Goal: Use online tool/utility: Utilize a website feature to perform a specific function

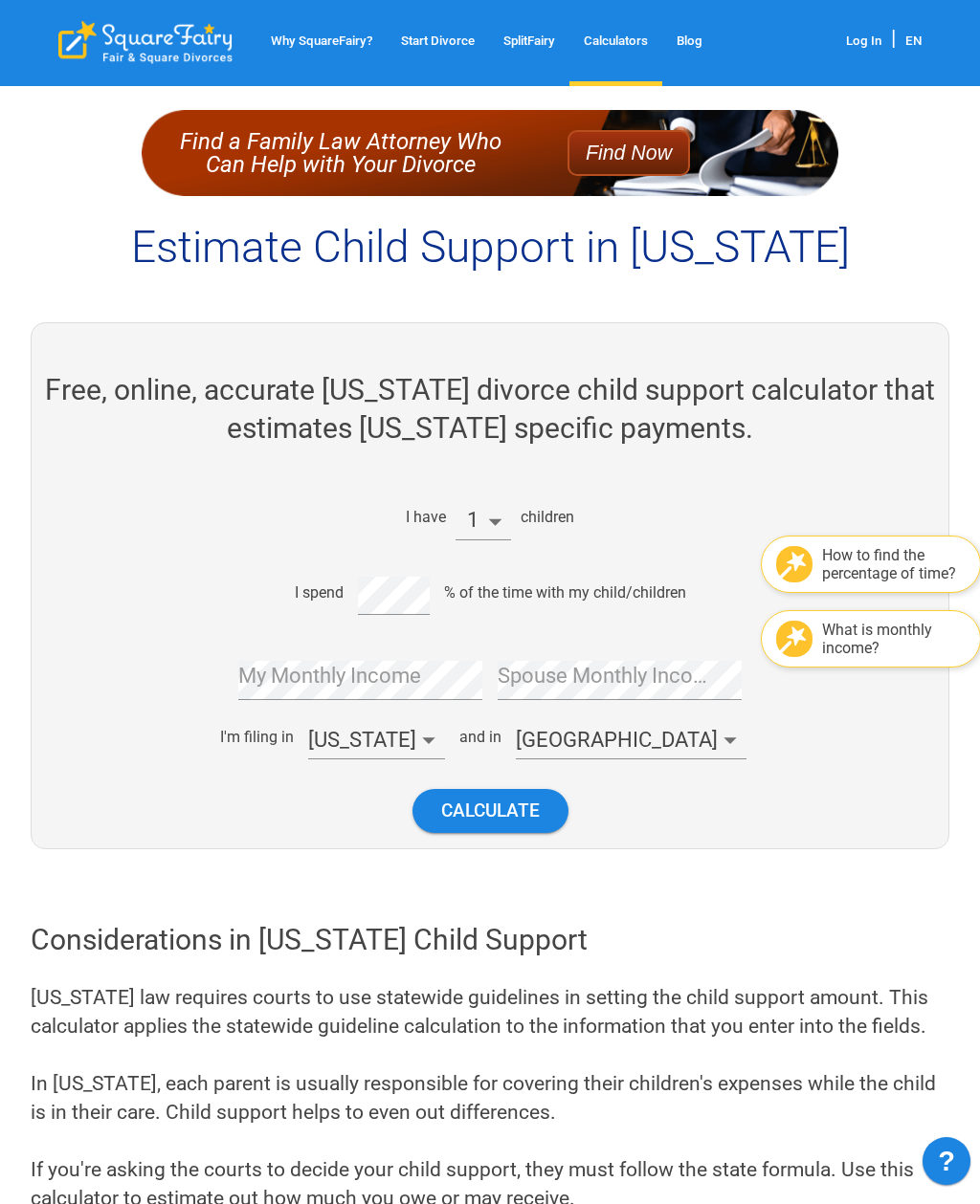
click at [486, 703] on li "5" at bounding box center [483, 694] width 56 height 33
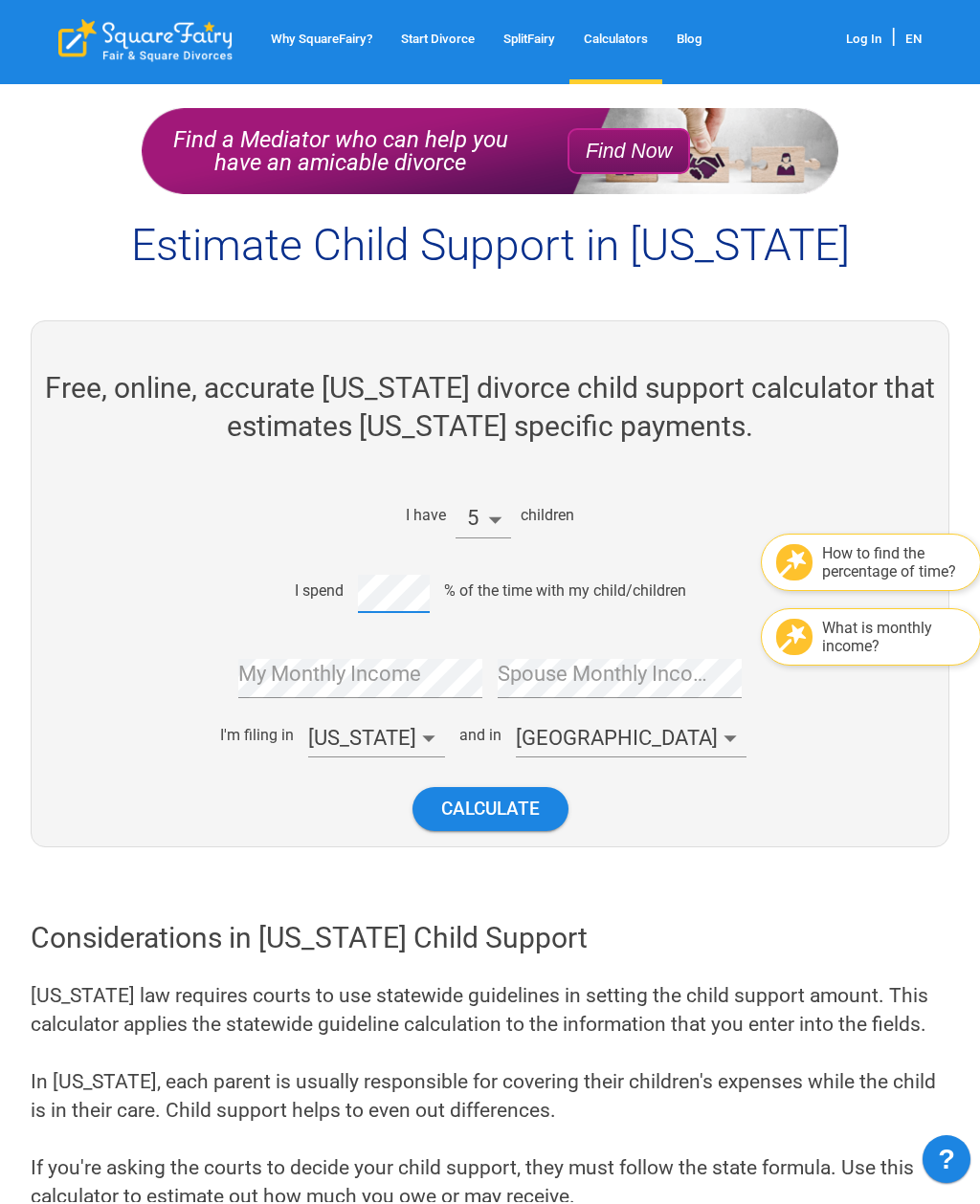
click at [337, 686] on div "My Monthly Income" at bounding box center [360, 672] width 244 height 55
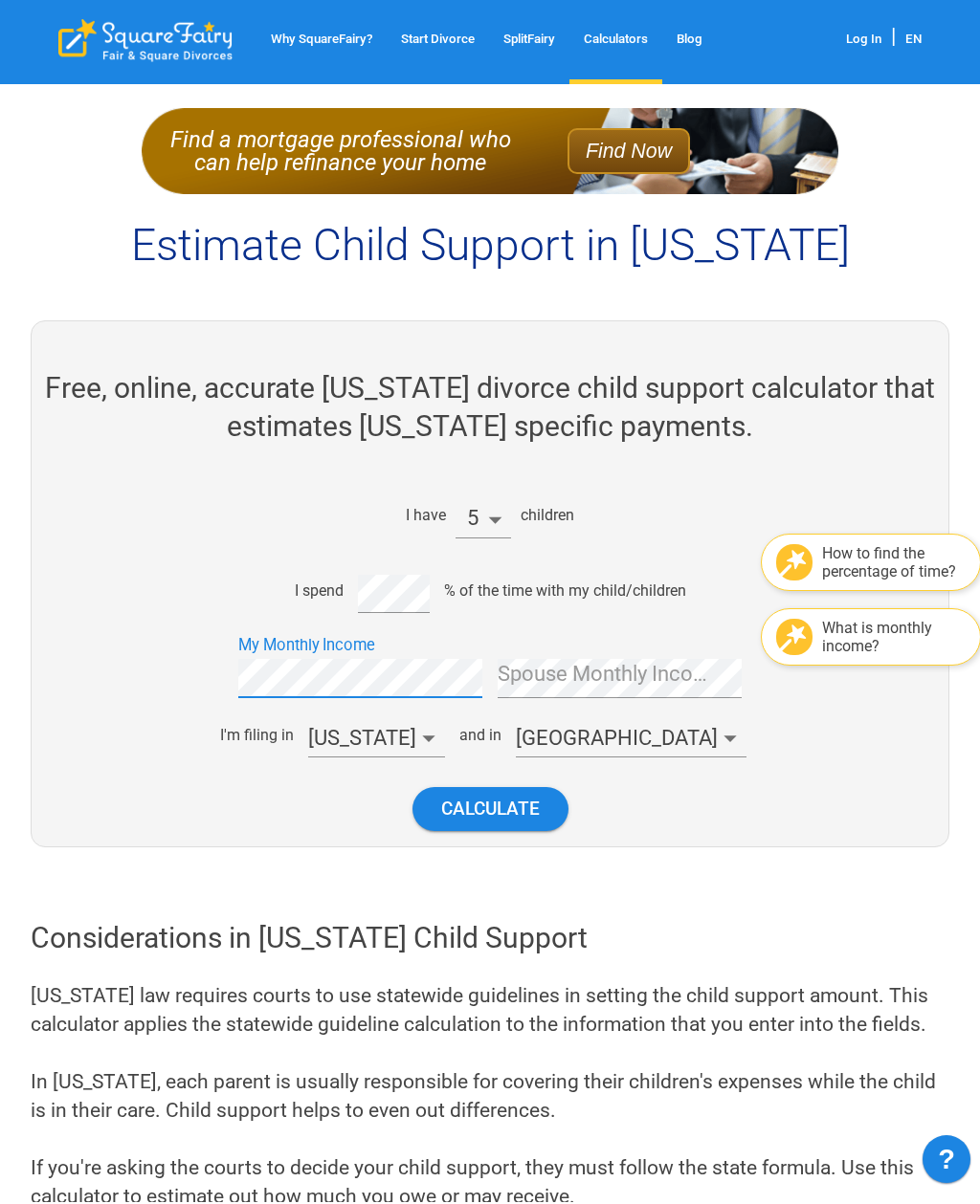
click at [874, 637] on div "What is monthly income?" at bounding box center [894, 639] width 144 height 36
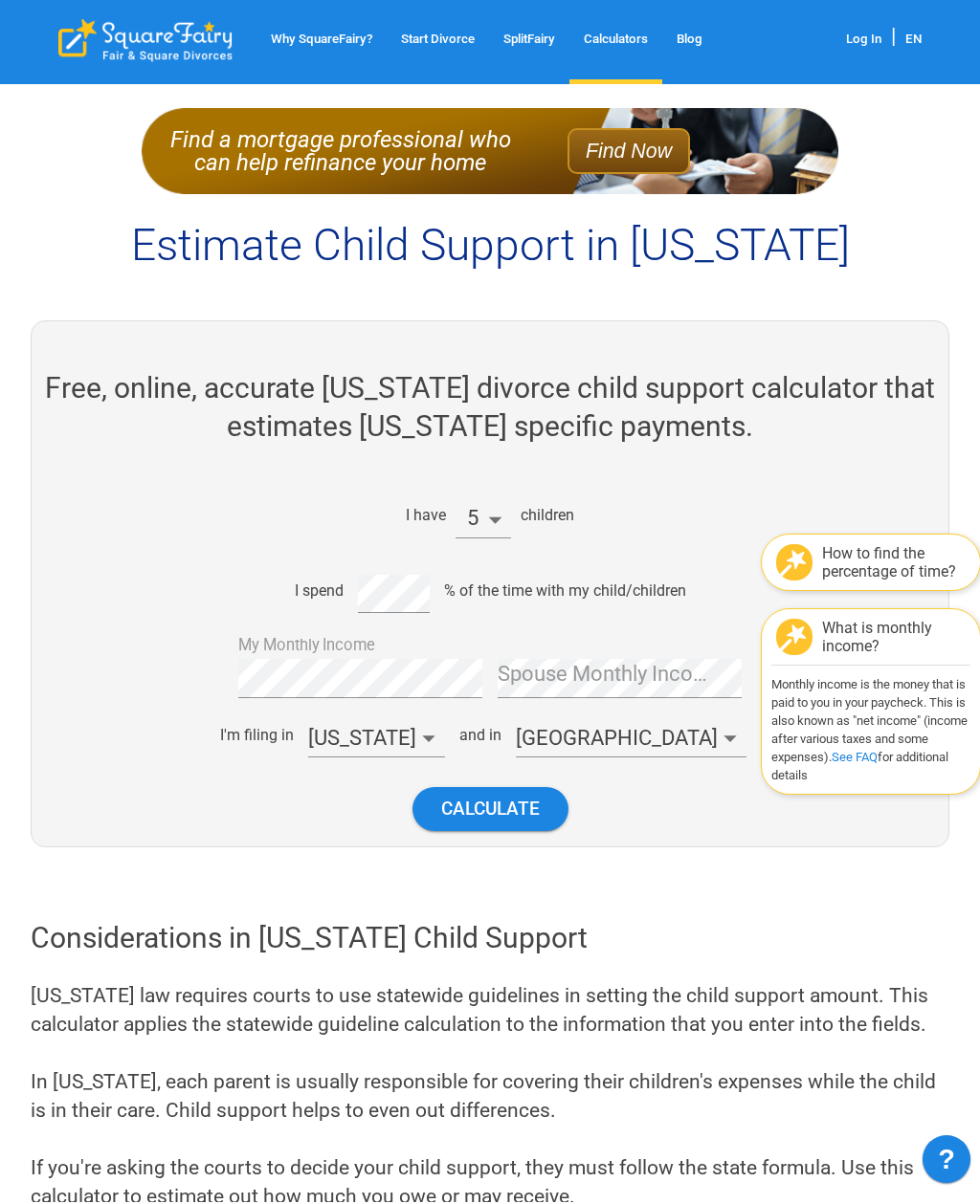
scroll to position [2, 0]
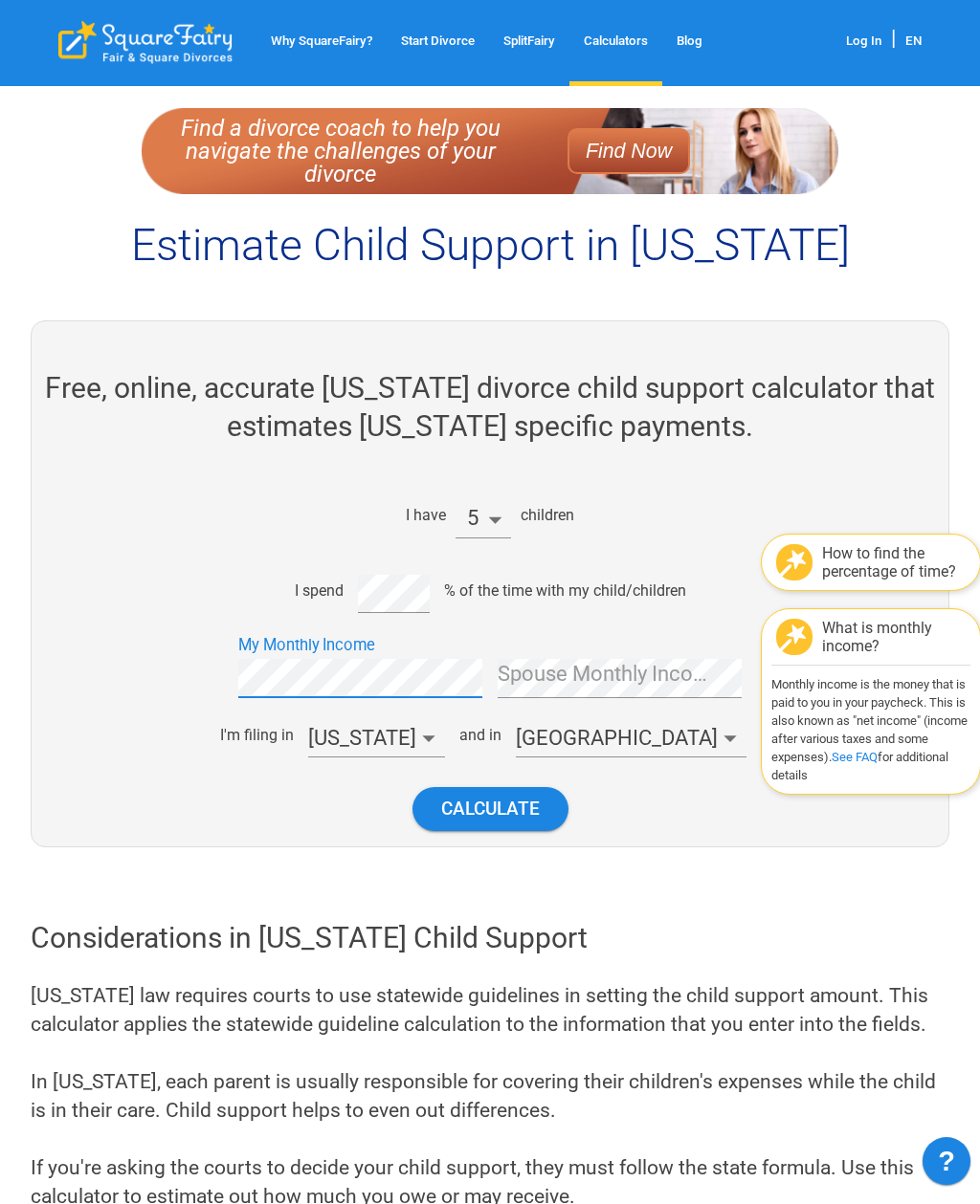
click at [592, 683] on div "Spouse Monthly Income" at bounding box center [619, 670] width 244 height 55
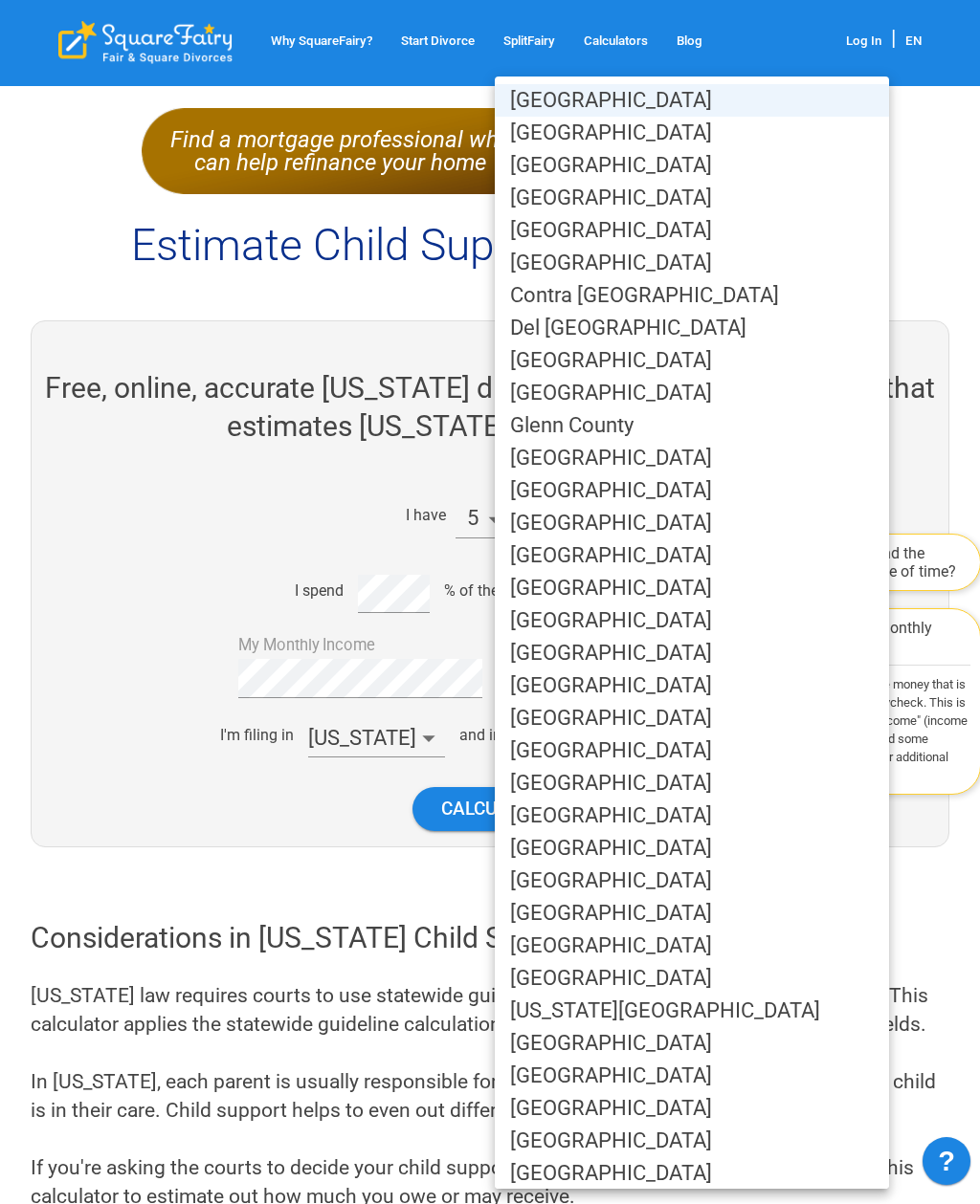
click at [611, 1142] on li "[GEOGRAPHIC_DATA]" at bounding box center [691, 1141] width 394 height 33
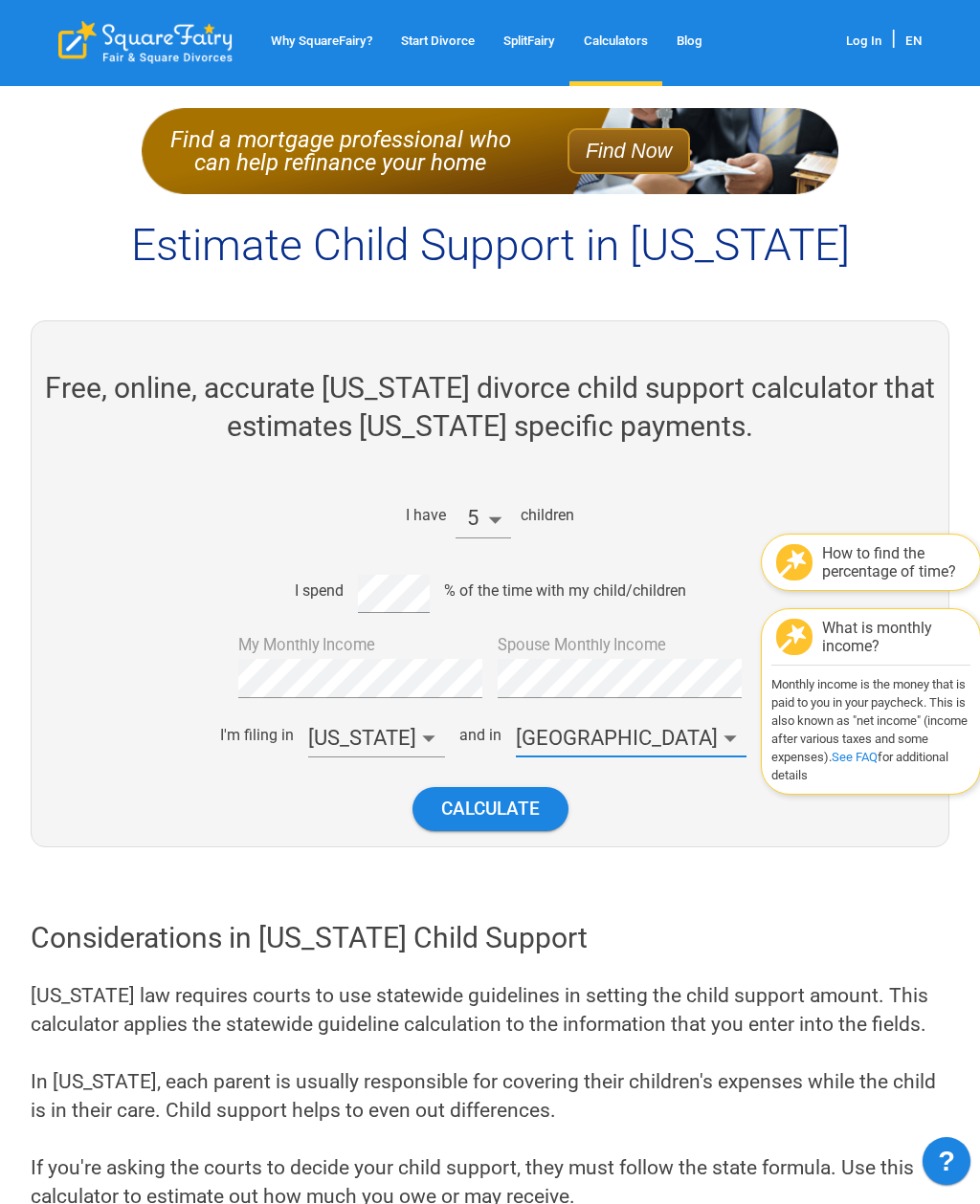
click at [508, 822] on button "Calculate" at bounding box center [490, 808] width 156 height 43
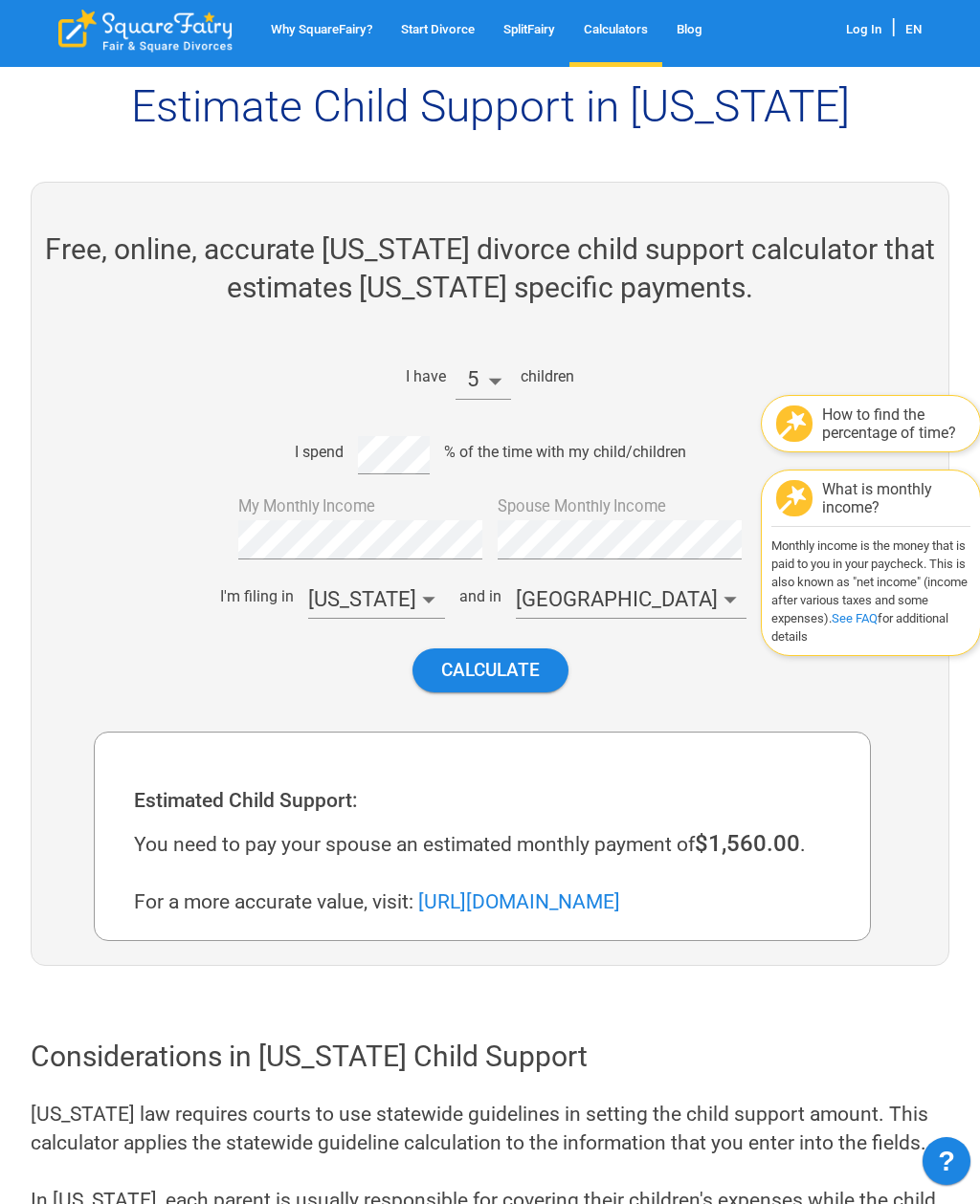
scroll to position [359, 0]
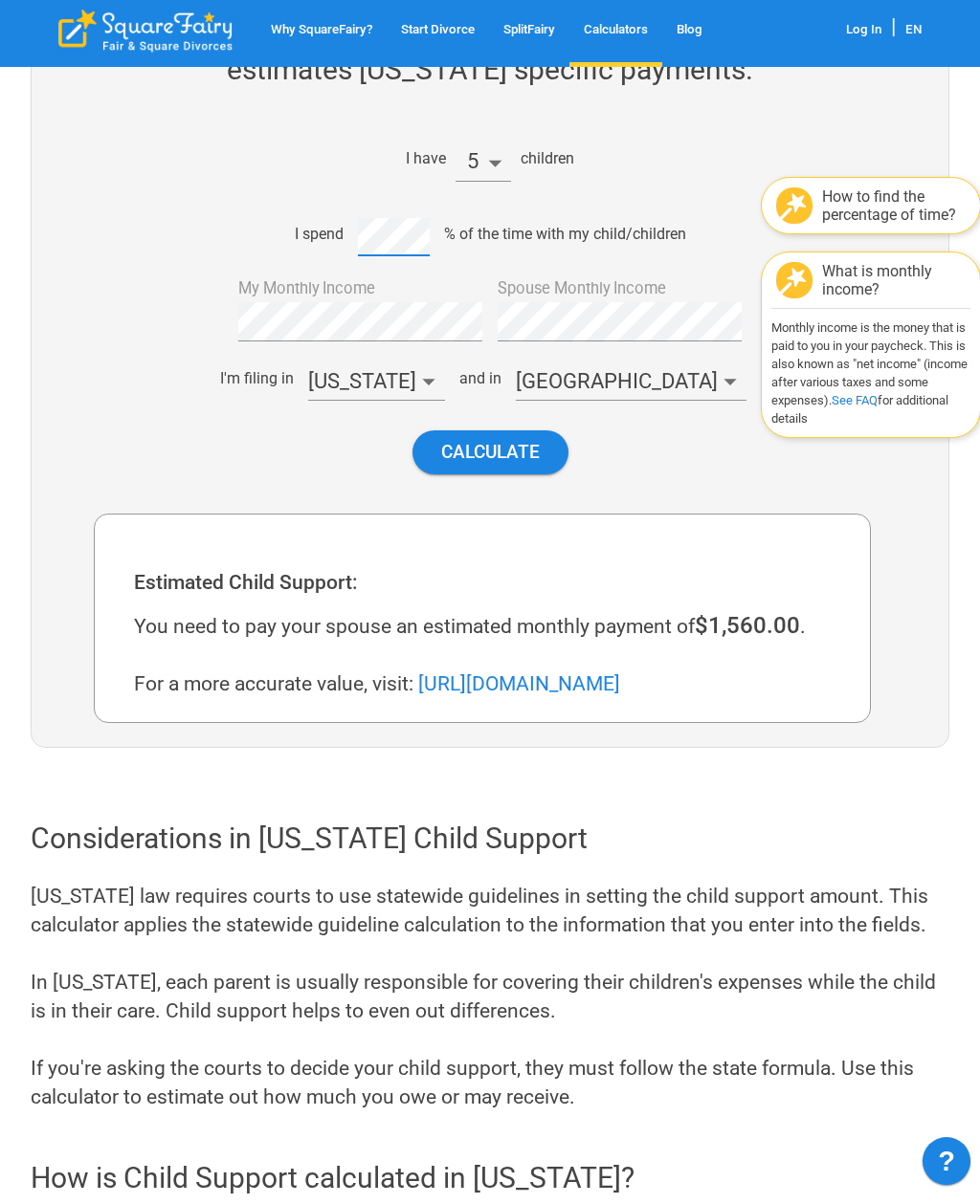
click at [502, 441] on button "Calculate" at bounding box center [490, 452] width 156 height 43
click at [521, 449] on button "Calculate" at bounding box center [490, 452] width 156 height 43
click at [498, 457] on button "Calculate" at bounding box center [490, 452] width 156 height 43
click at [502, 449] on button "Calculate" at bounding box center [490, 452] width 156 height 43
click at [482, 444] on button "Calculate" at bounding box center [490, 452] width 156 height 43
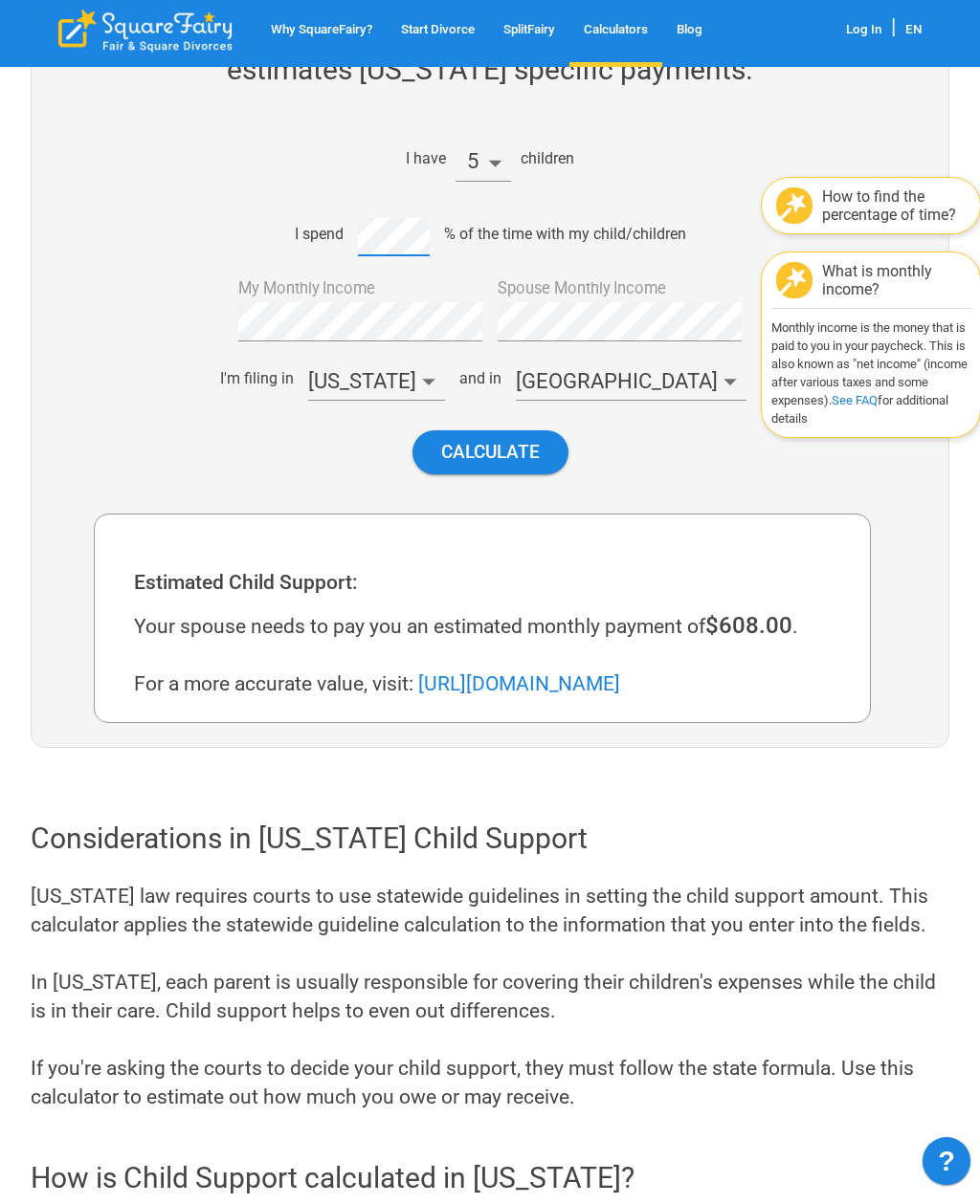
click at [500, 452] on button "Calculate" at bounding box center [490, 452] width 156 height 43
click at [490, 458] on button "Calculate" at bounding box center [490, 452] width 156 height 43
